Goal: Browse casually

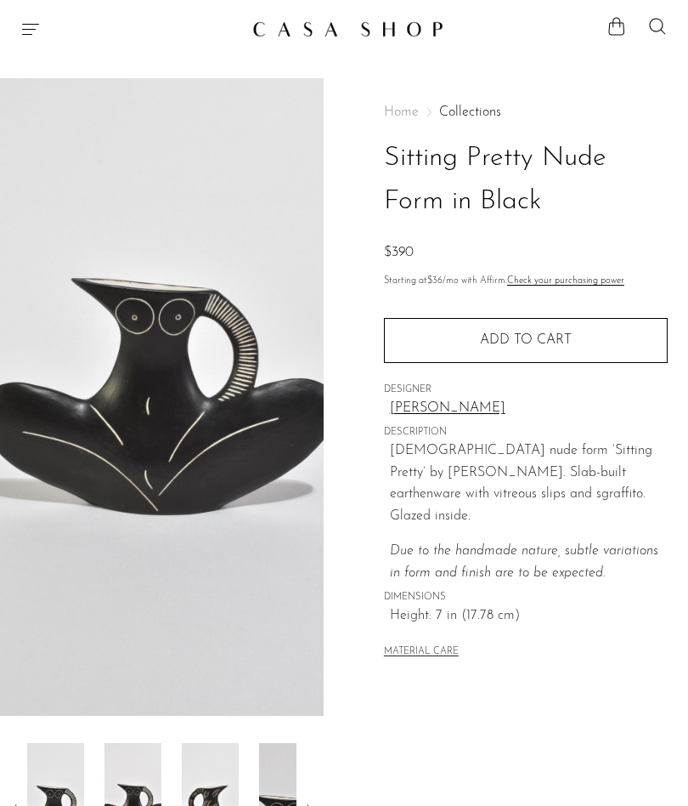
click at [557, 112] on nav "Home Collections" at bounding box center [526, 112] width 284 height 14
